Goal: Find specific page/section: Find specific page/section

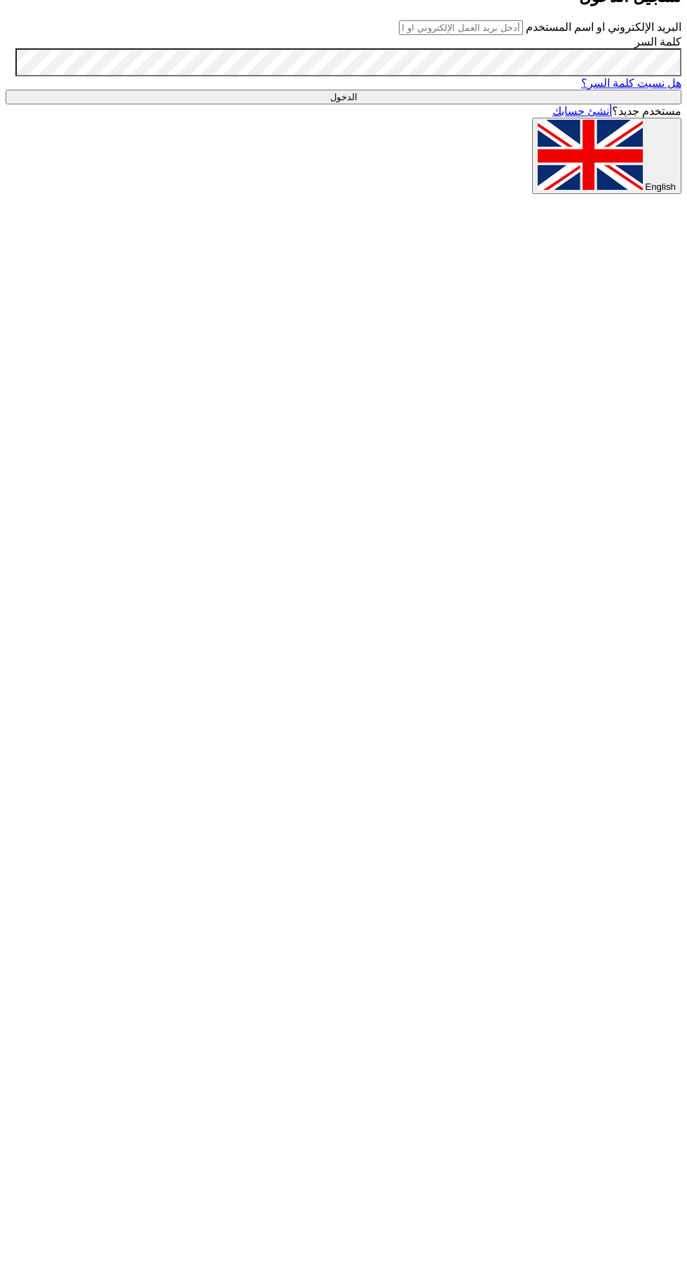
click at [399, 35] on input "text" at bounding box center [461, 27] width 124 height 15
type input "[EMAIL_ADDRESS][DOMAIN_NAME]"
click at [6, 90] on input "الدخول" at bounding box center [344, 97] width 676 height 15
click at [142, 104] on input "الدخول" at bounding box center [344, 97] width 676 height 15
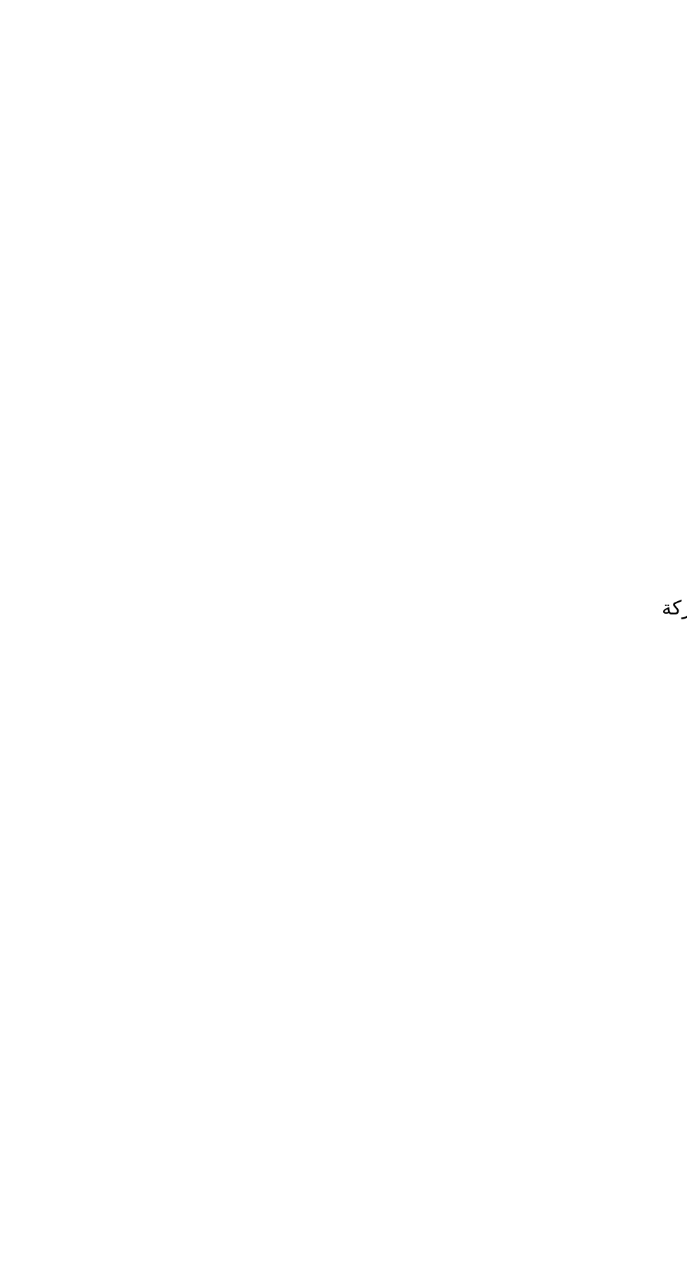
scroll to position [0, -2]
type input "8100015971"
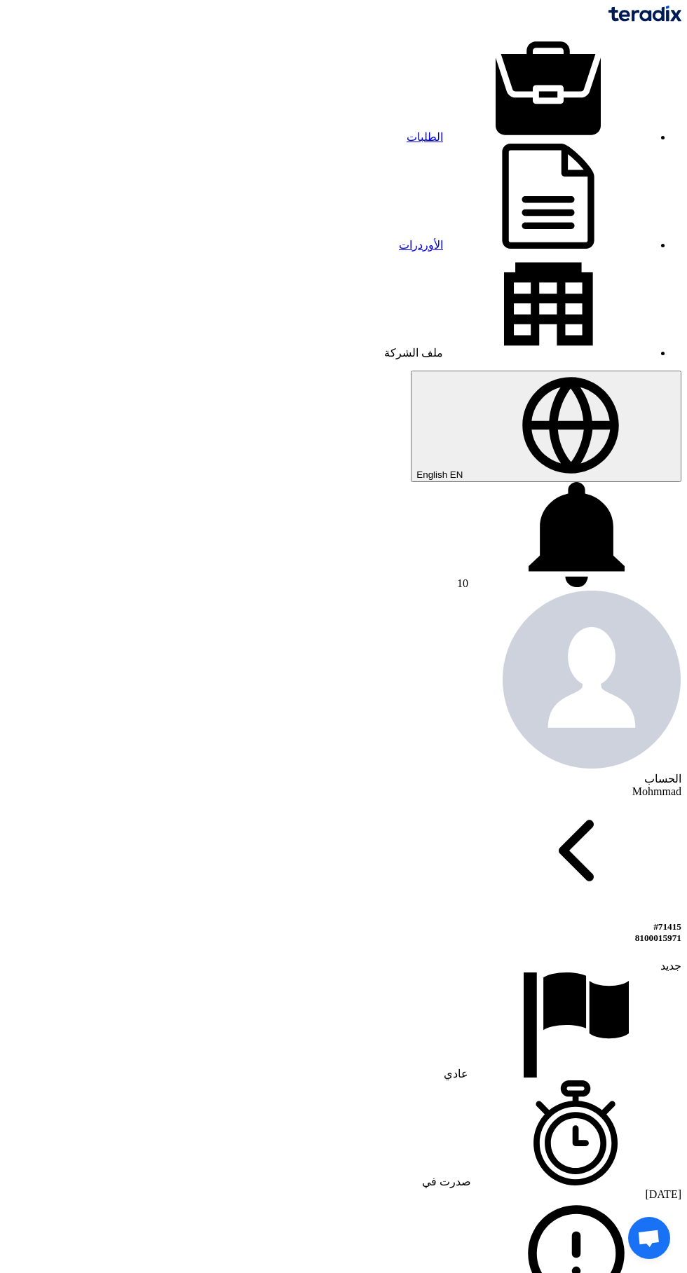
copy div "# الكود/الموديل البيان/الوصف الكمية المرفقات 1 HUB BOLT ACT 22X70; 9424010271 1…"
